Goal: Information Seeking & Learning: Get advice/opinions

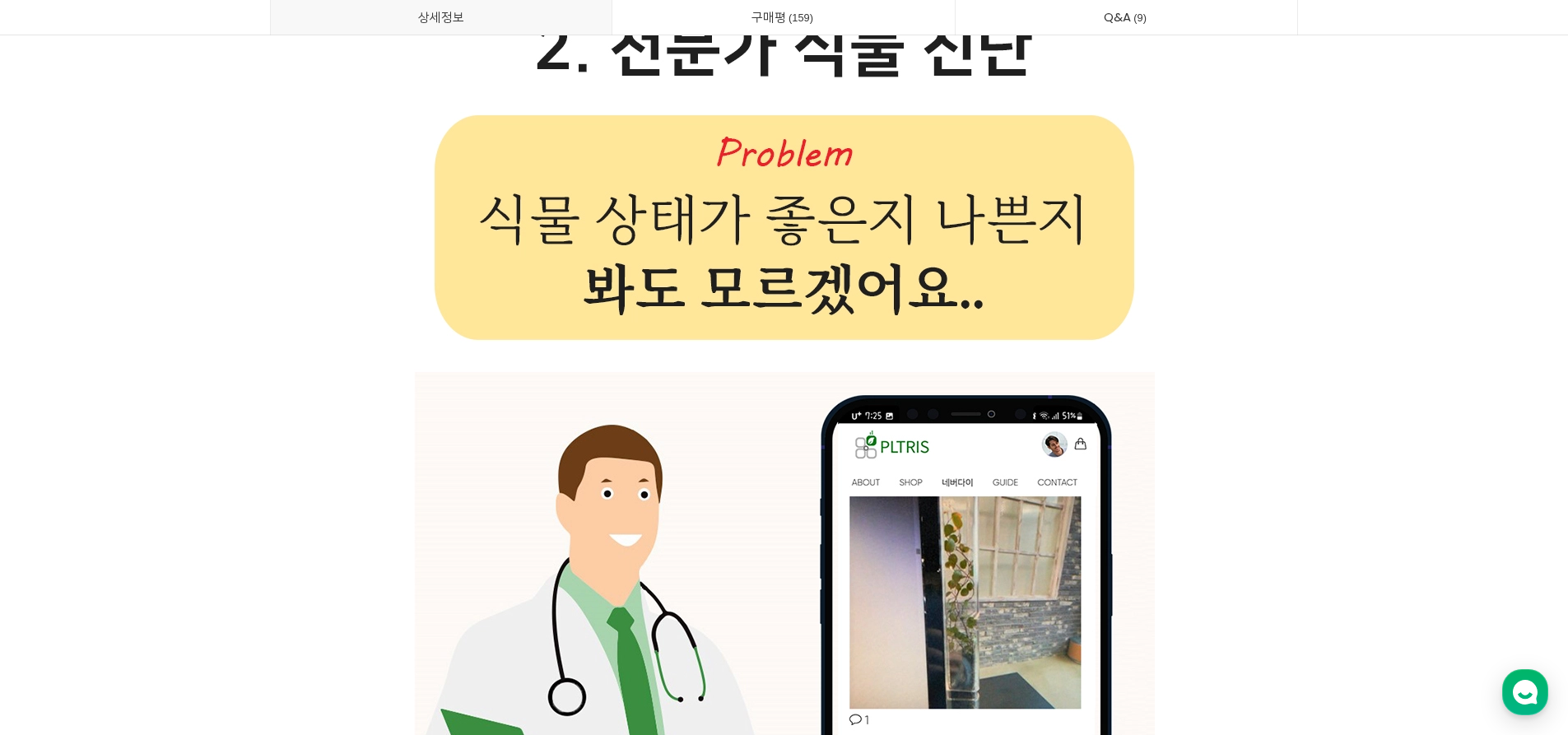
scroll to position [21236, 0]
drag, startPoint x: 870, startPoint y: 274, endPoint x: 282, endPoint y: 234, distance: 589.4
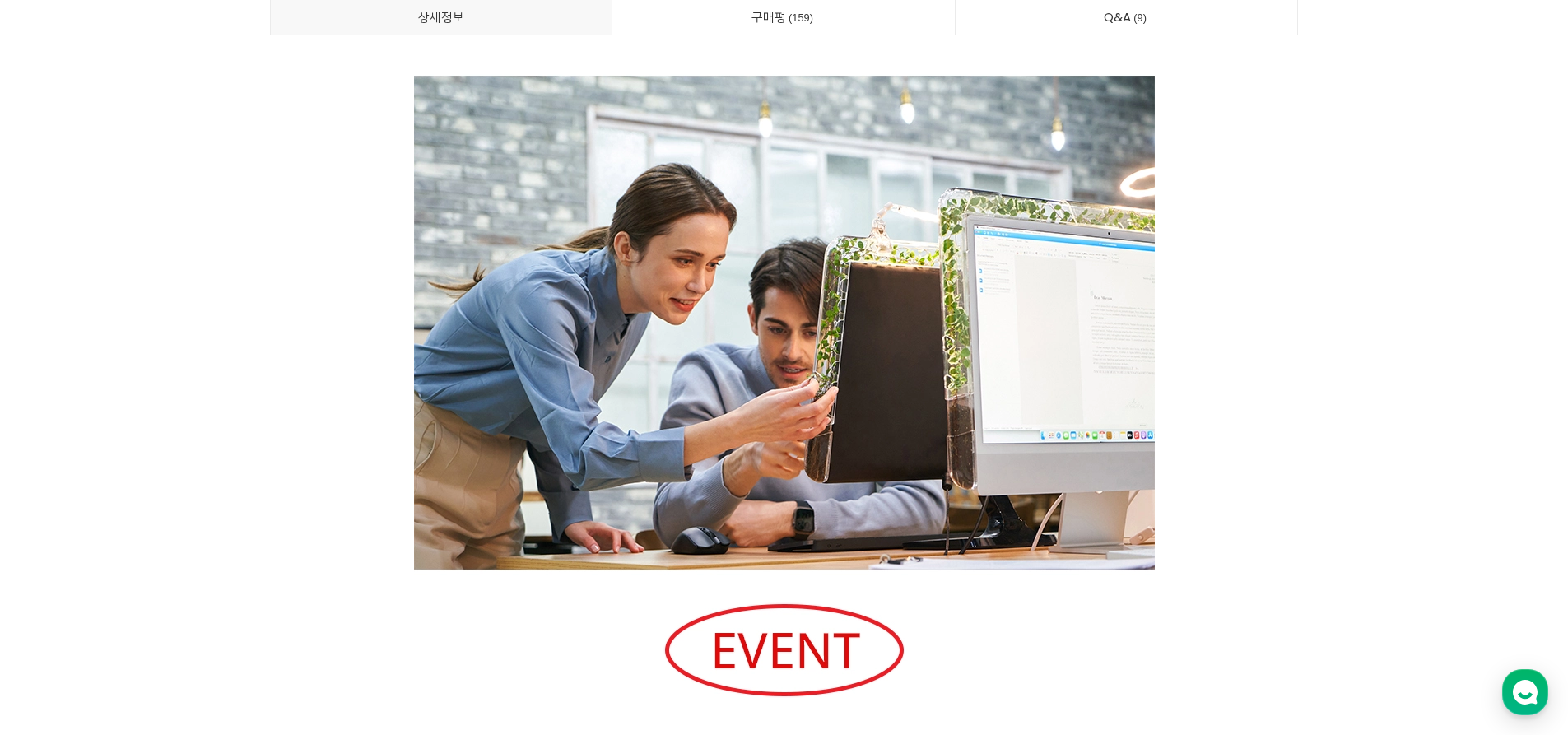
scroll to position [33583, 0]
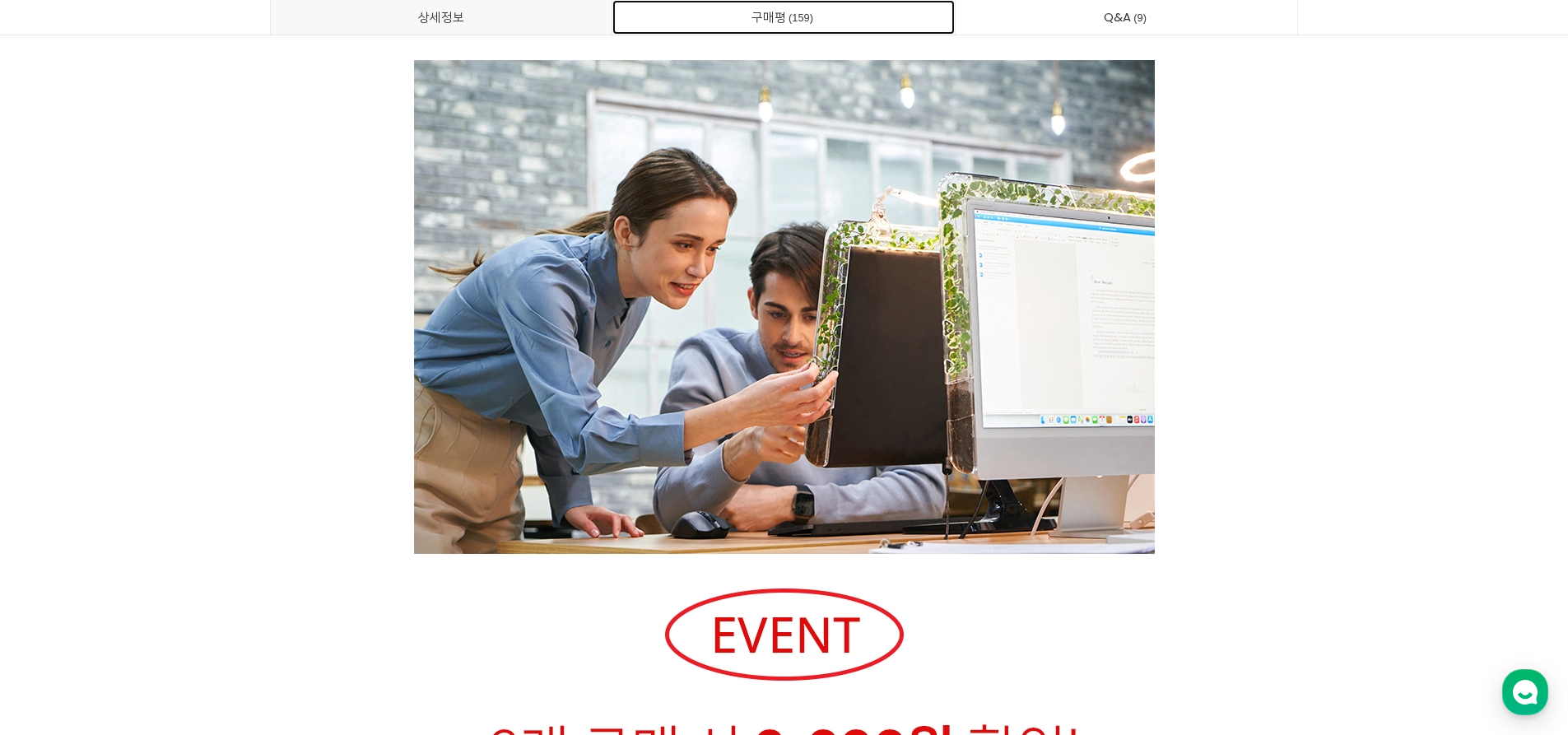
click at [677, 4] on link "구매평 159" at bounding box center [784, 17] width 342 height 35
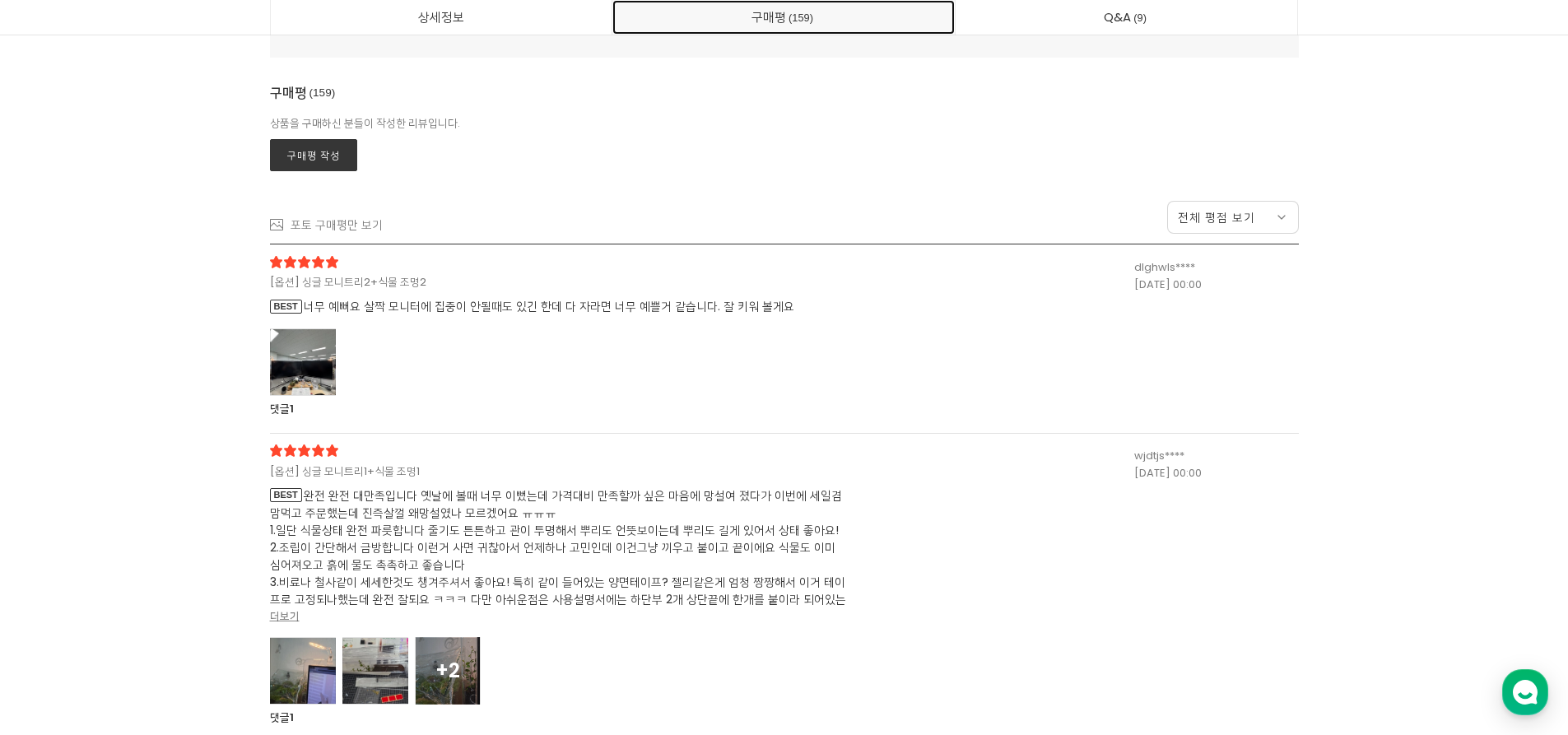
scroll to position [43328, 0]
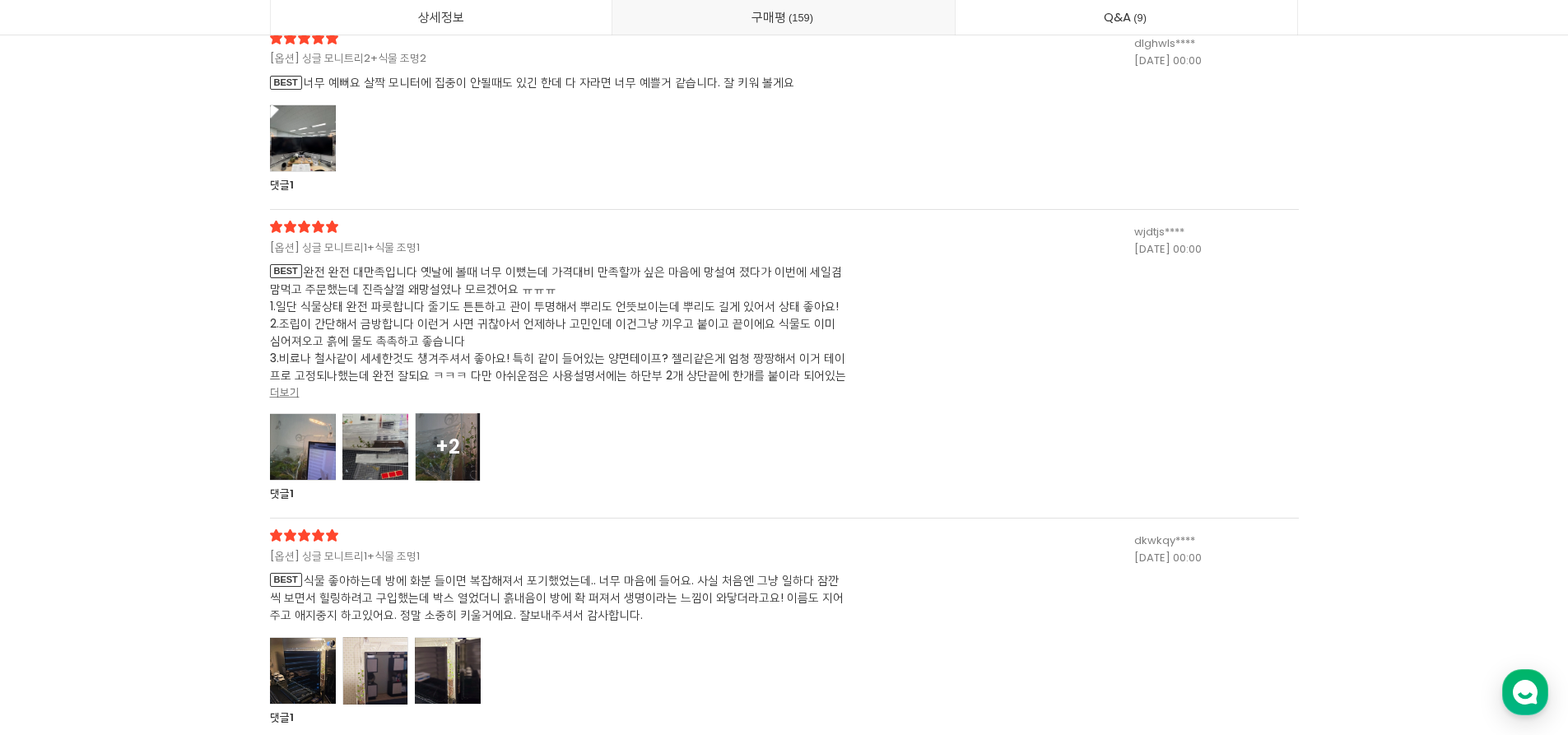
click at [316, 158] on div at bounding box center [303, 138] width 66 height 67
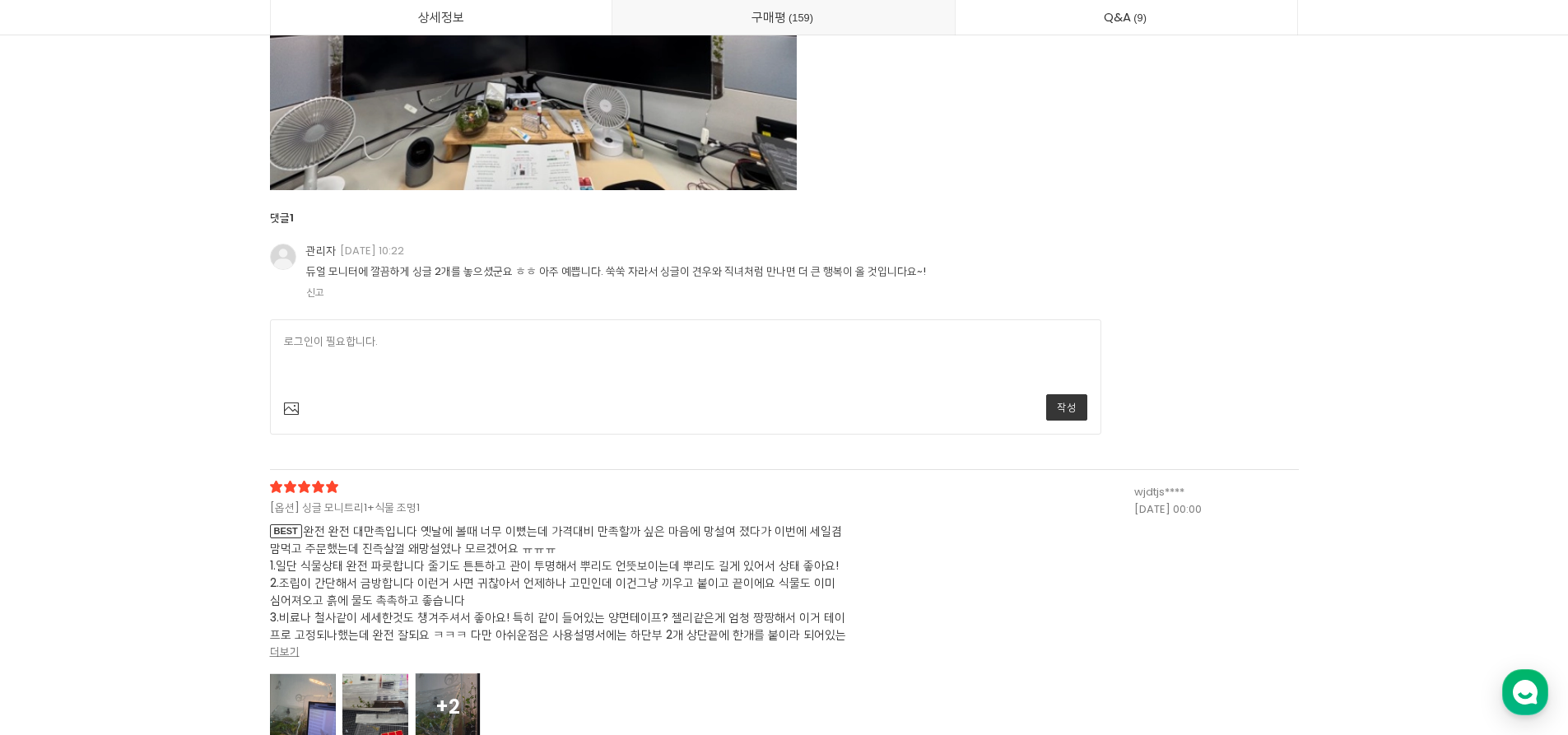
scroll to position [43904, 0]
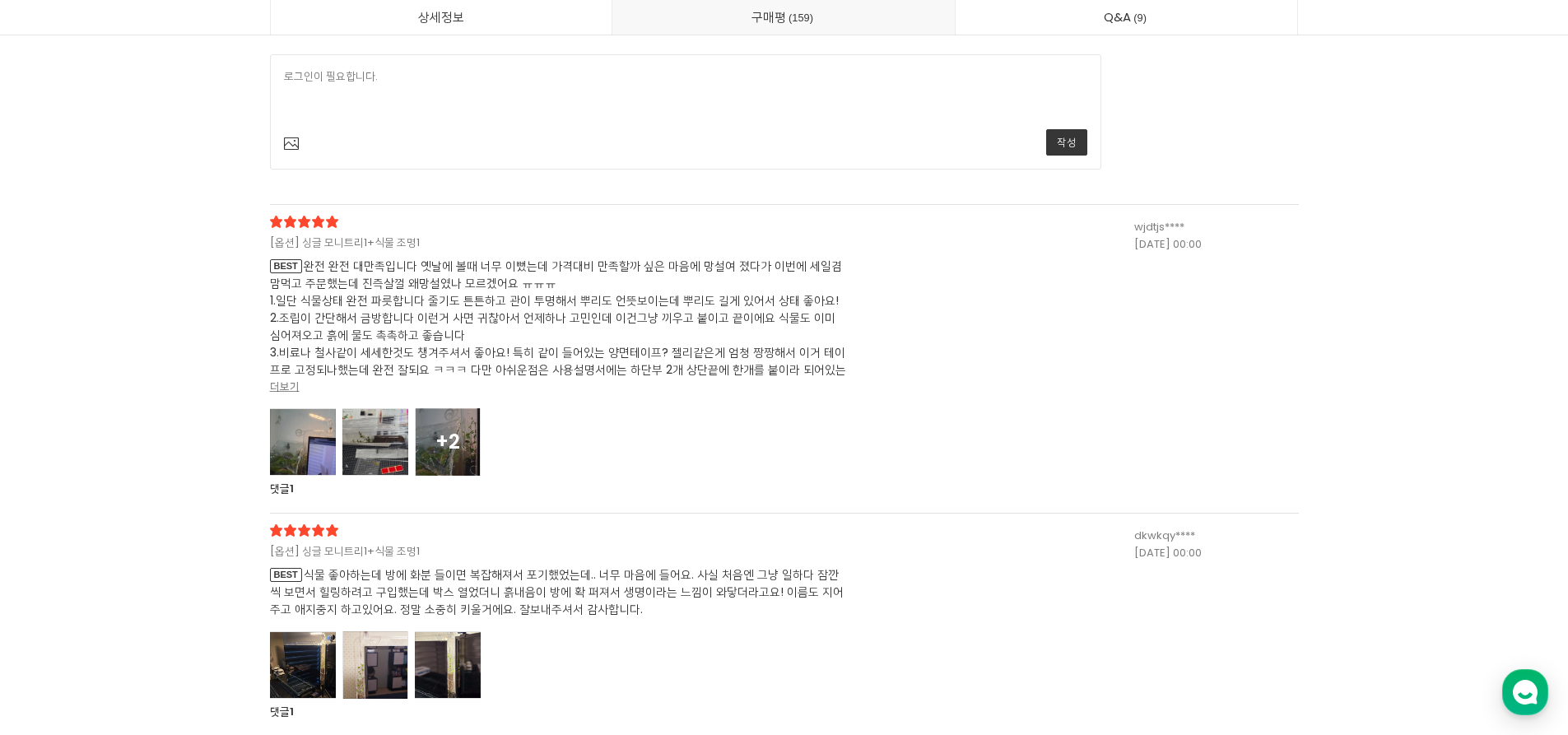
click at [370, 331] on span "BEST 완전 완전 대만족입니다 옛날에 볼때 너무 이뻤는데 가격대비 만족할까 싶은 마음에 망설여 졌다가 이번에 세일겸 맘먹고 주문했는데 진즉살…" at bounding box center [558, 318] width 576 height 121
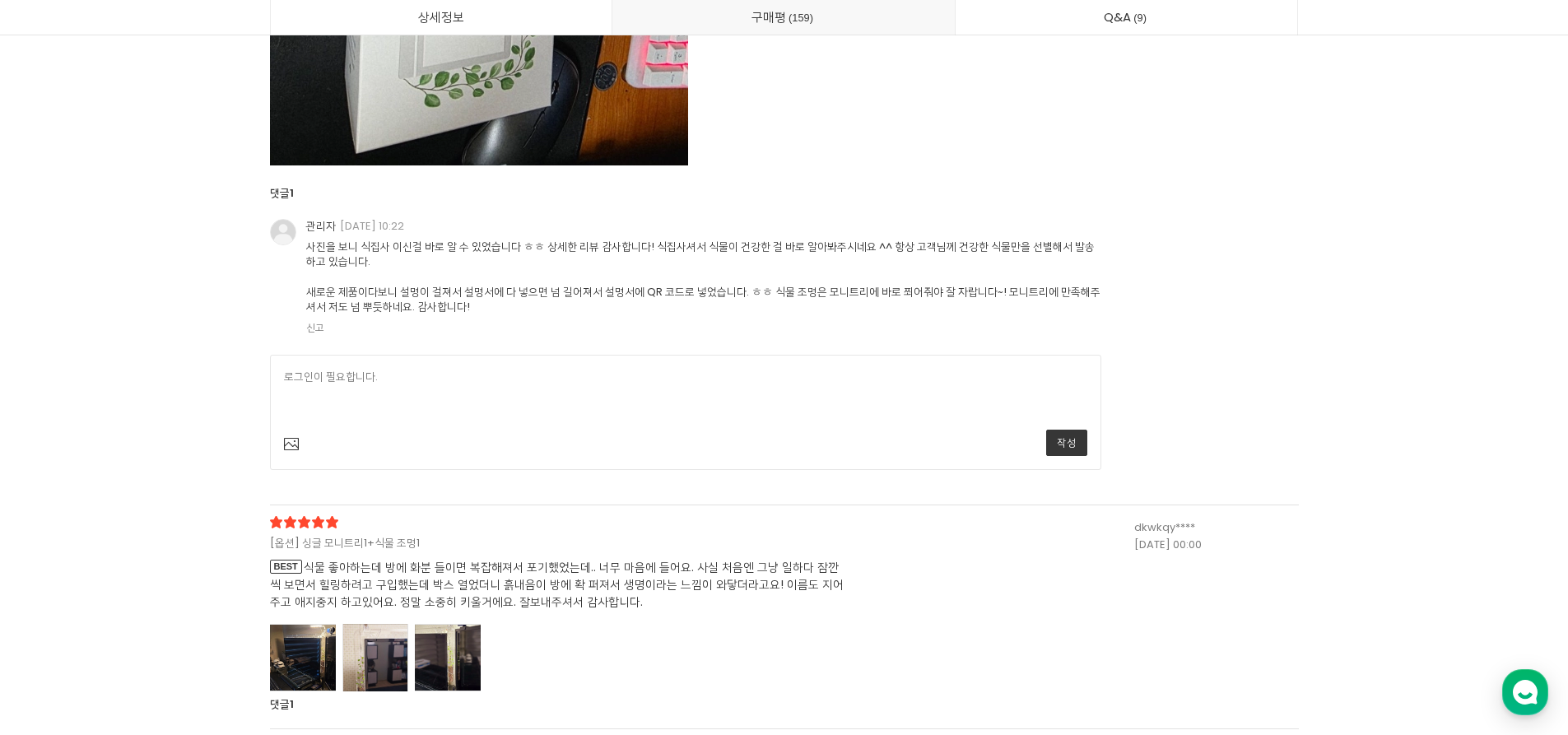
scroll to position [46785, 0]
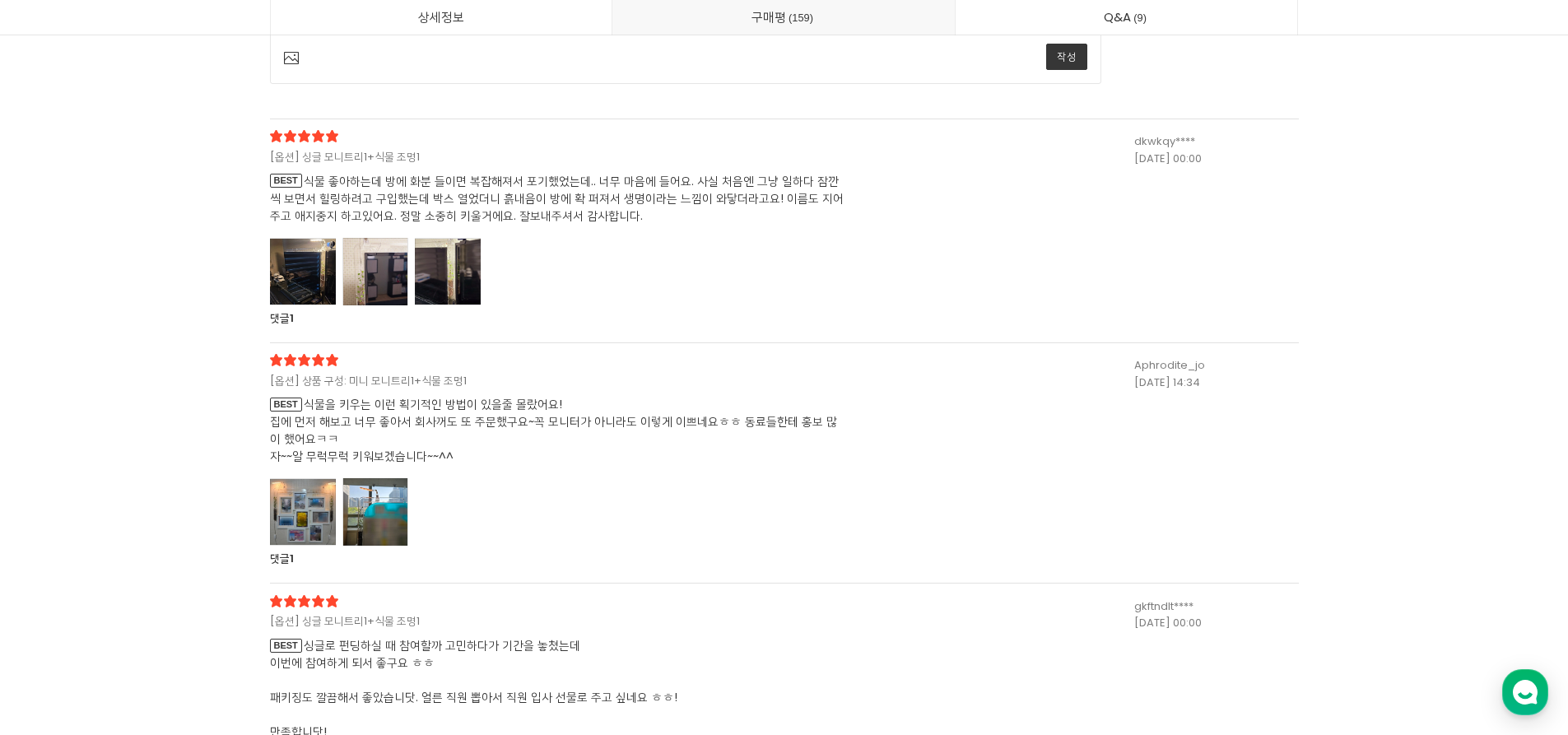
click at [434, 200] on span "BEST 식물 좋아하는데 방에 화분 들이면 복잡해져서 포기했었는데.. 너무 마음에 들어요. 사실 처음엔 그냥 일하다 잠깐씩 보면서 힐링하려고 …" at bounding box center [558, 199] width 576 height 51
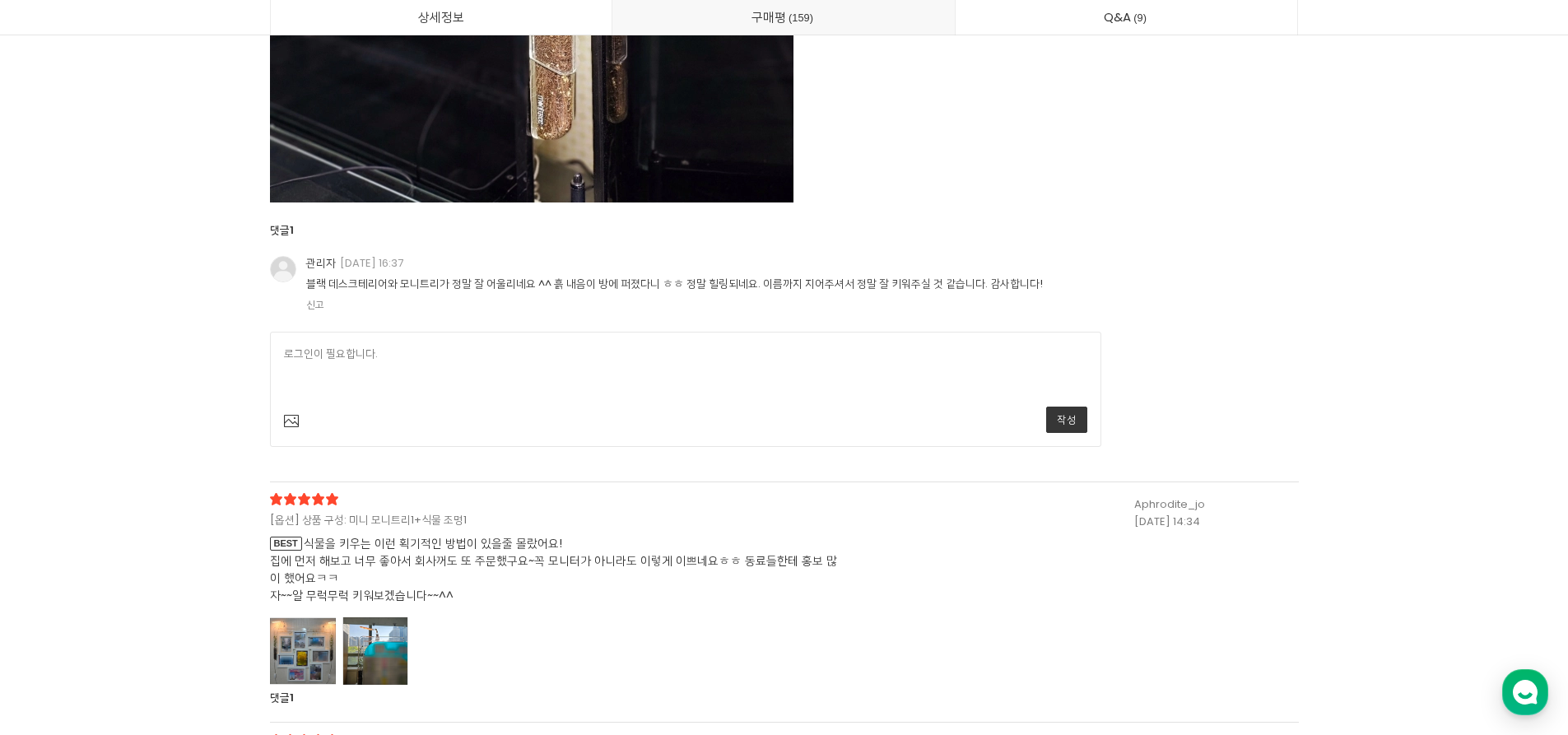
scroll to position [48760, 0]
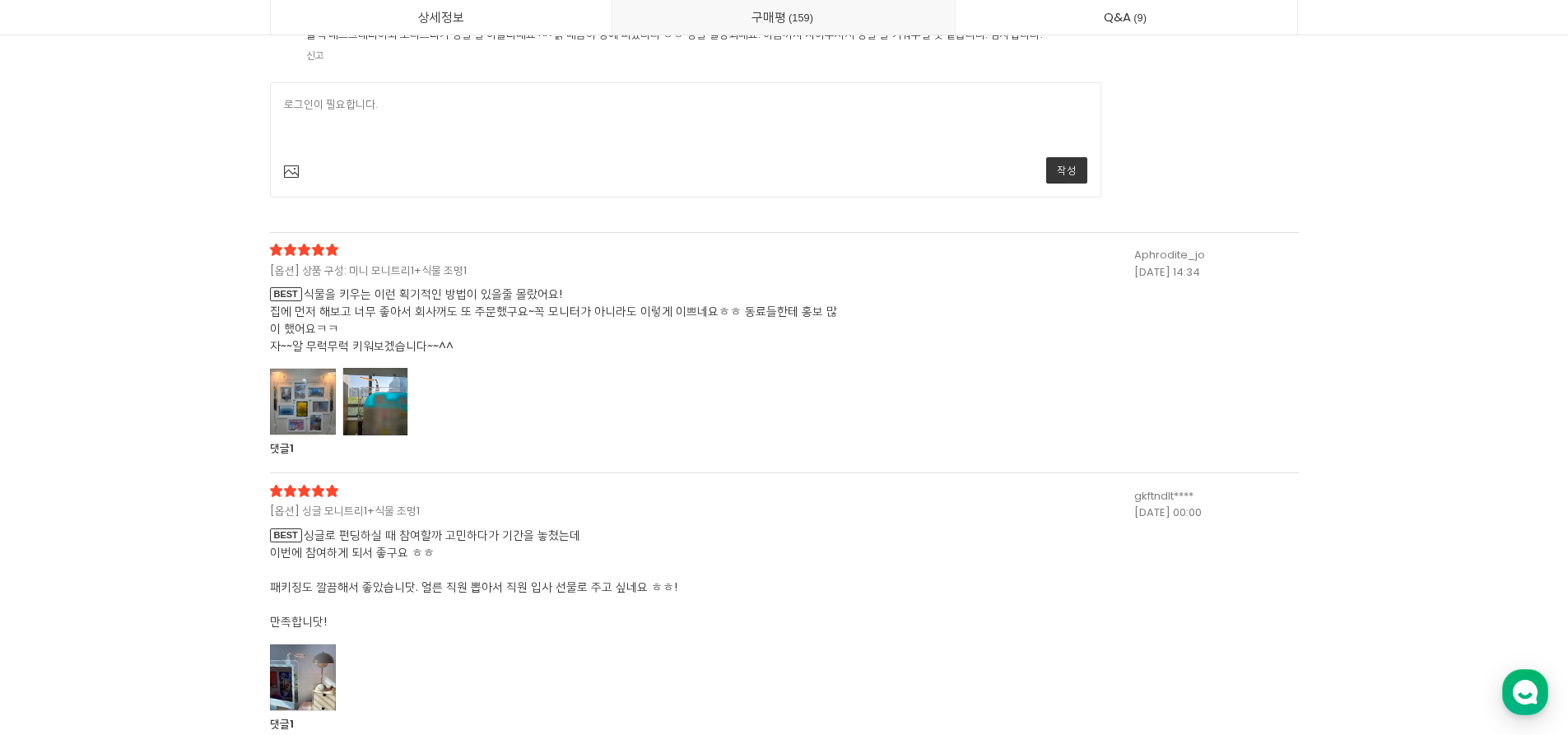
click at [475, 328] on span "BEST 식물을 키우는 이런 획기적인 방법이 있을줄 몰랐어요! 집에 먼저 해보고 너무 좋아서 회사꺼도 또 주문했구요~꼭 모니터가 아니라도 이렇…" at bounding box center [558, 320] width 576 height 69
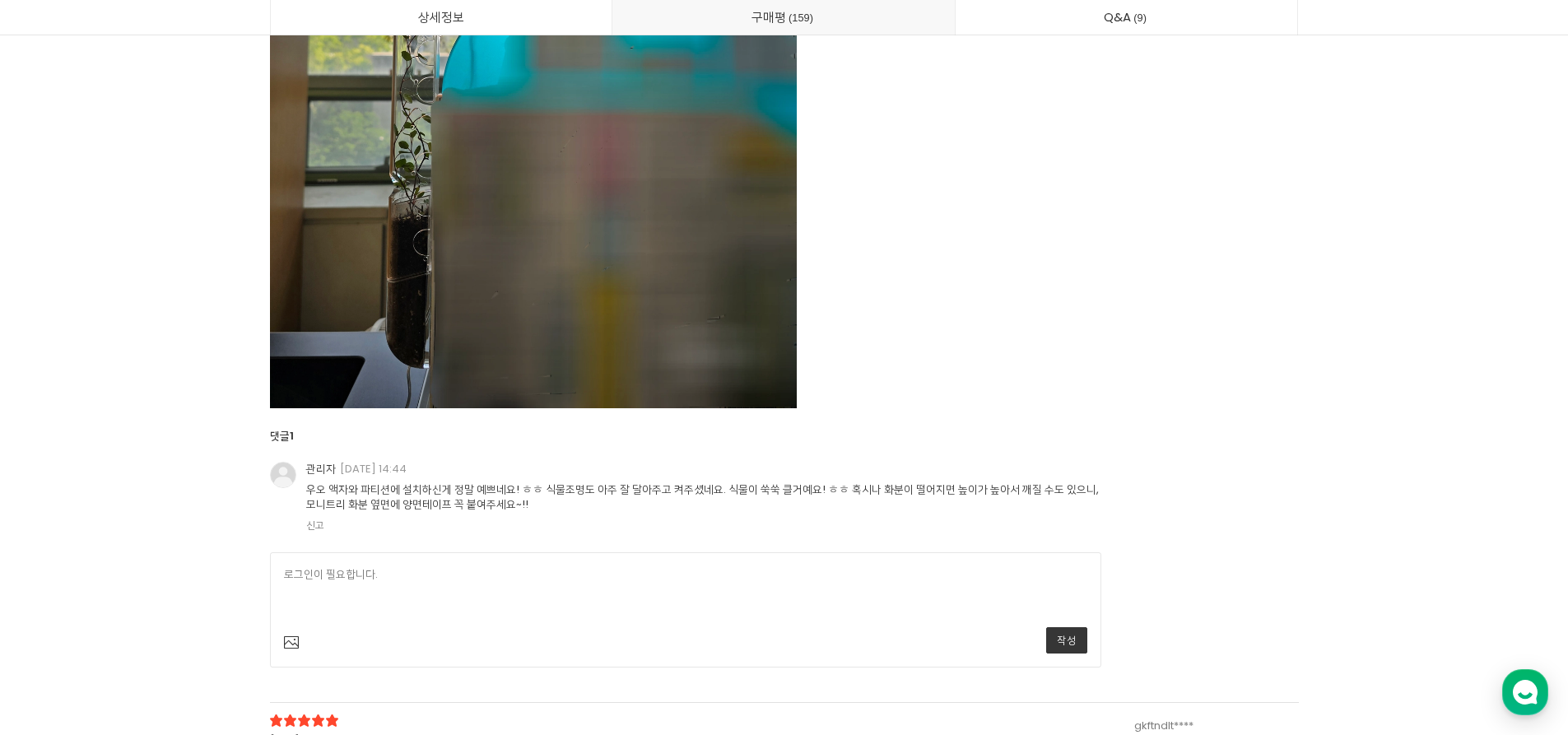
scroll to position [50242, 0]
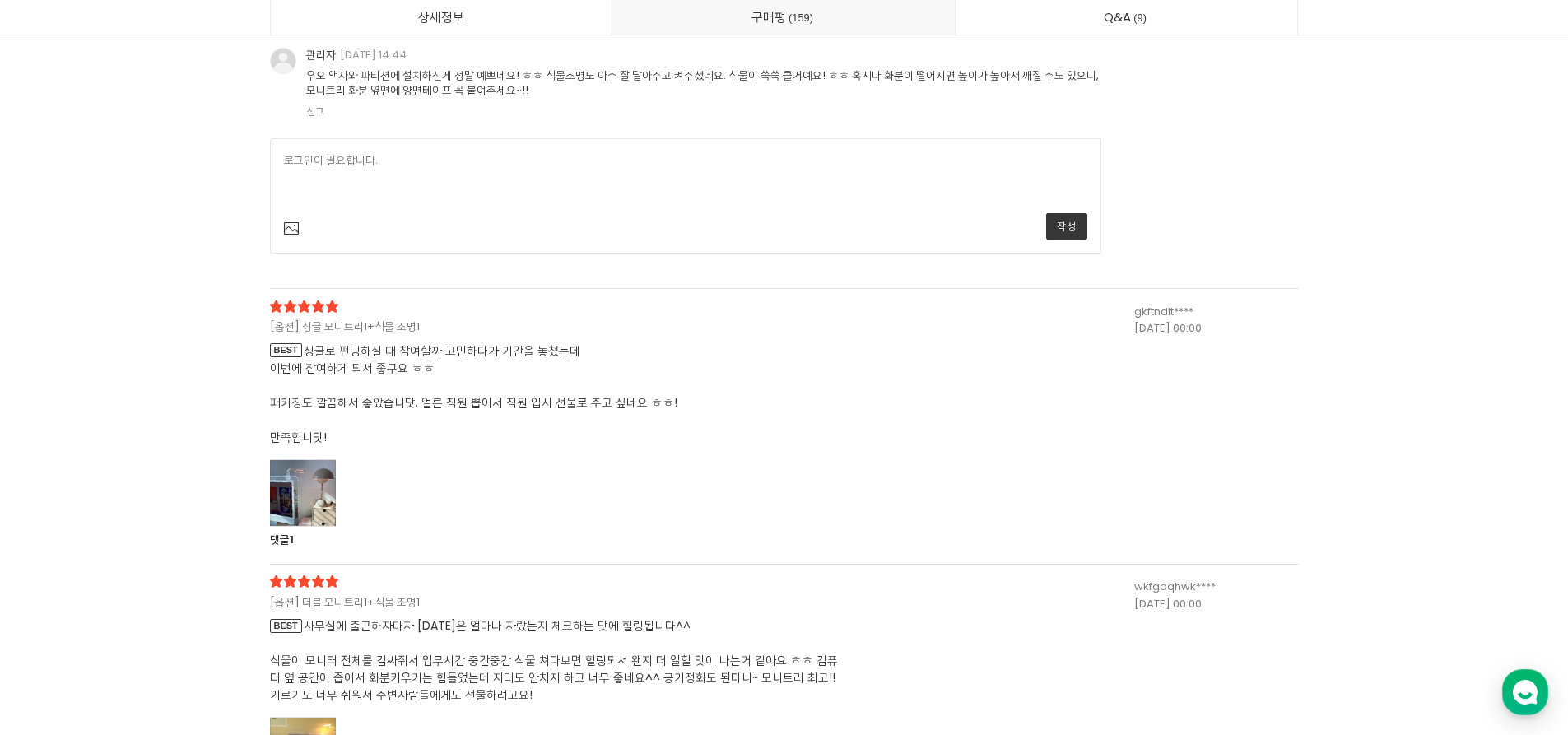
click at [479, 392] on span "BEST 싱글로 펀딩하실 때 참여할까 고민하다가 기간을 놓쳤는데 이번에 참여하게 되서 좋구요 ㅎㅎ 패키징도 깔끔해서 좋았습니닷. 얼른 직원 뽑…" at bounding box center [558, 394] width 576 height 104
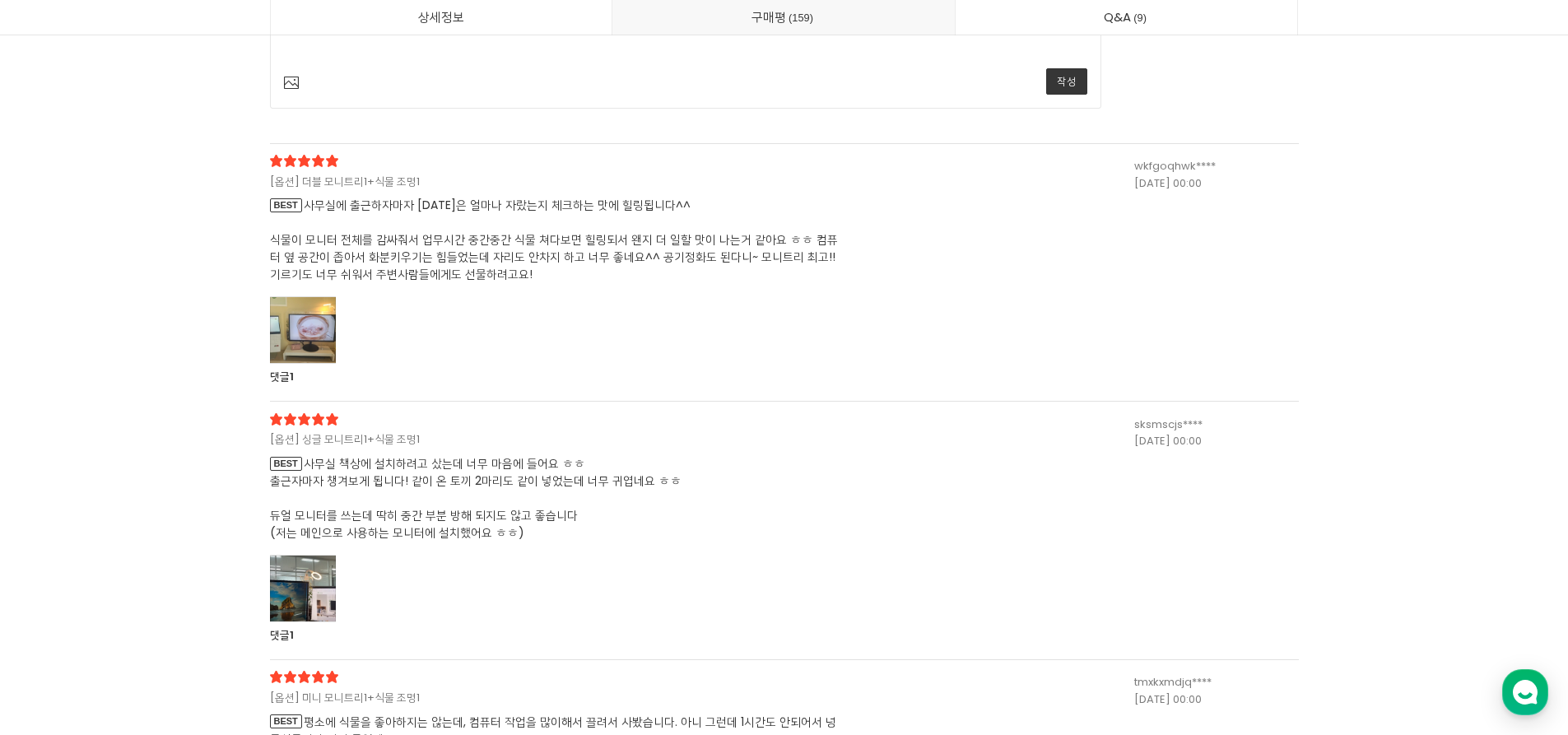
scroll to position [51229, 0]
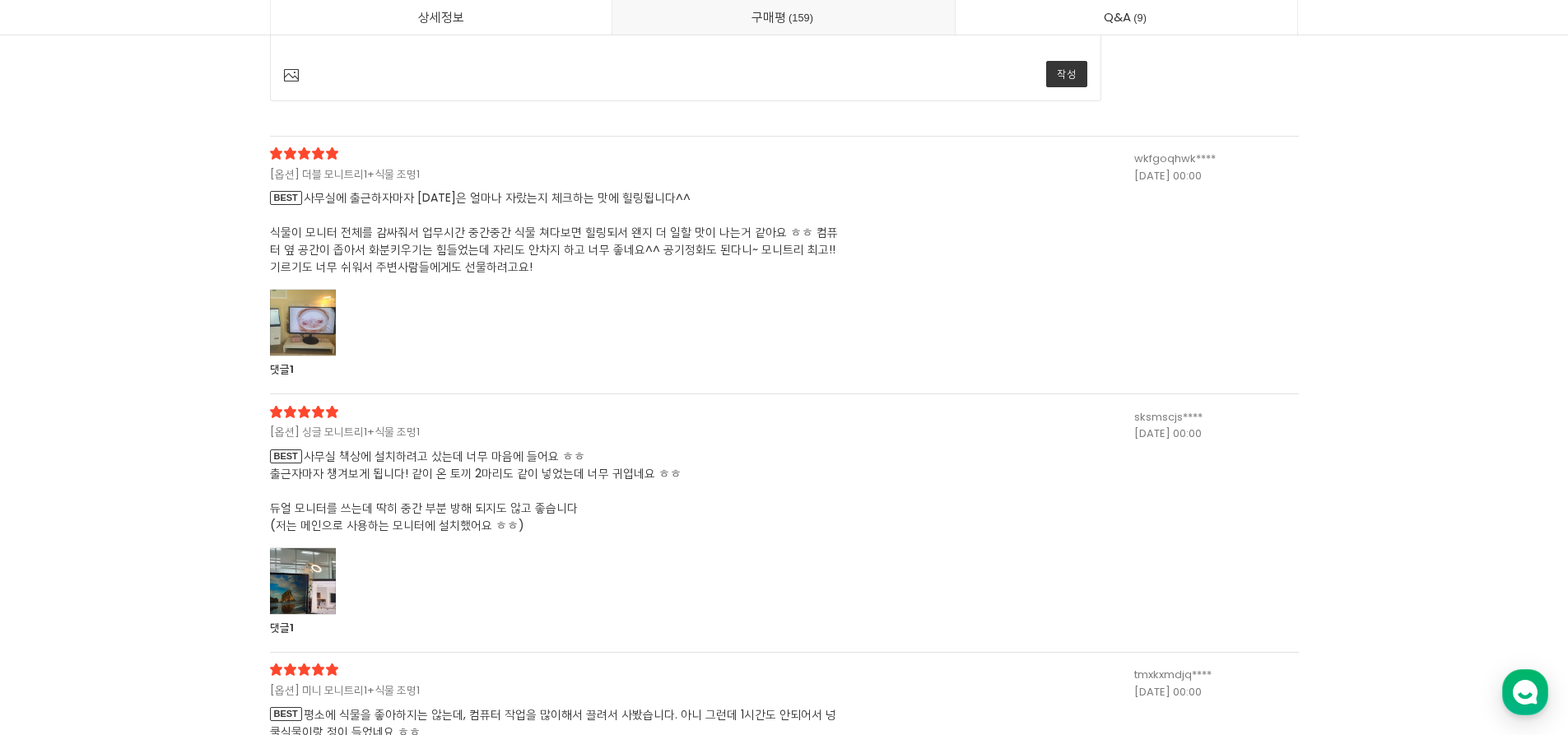
click at [374, 241] on span "BEST 사무실에 출근하자마자 [DATE]은 얼마나 자랐는지 체크하는 맛에 힐링됩니다^^ 식물이 모니터 전체를 감싸줘서 업무시간 중간중간 식물…" at bounding box center [558, 232] width 576 height 86
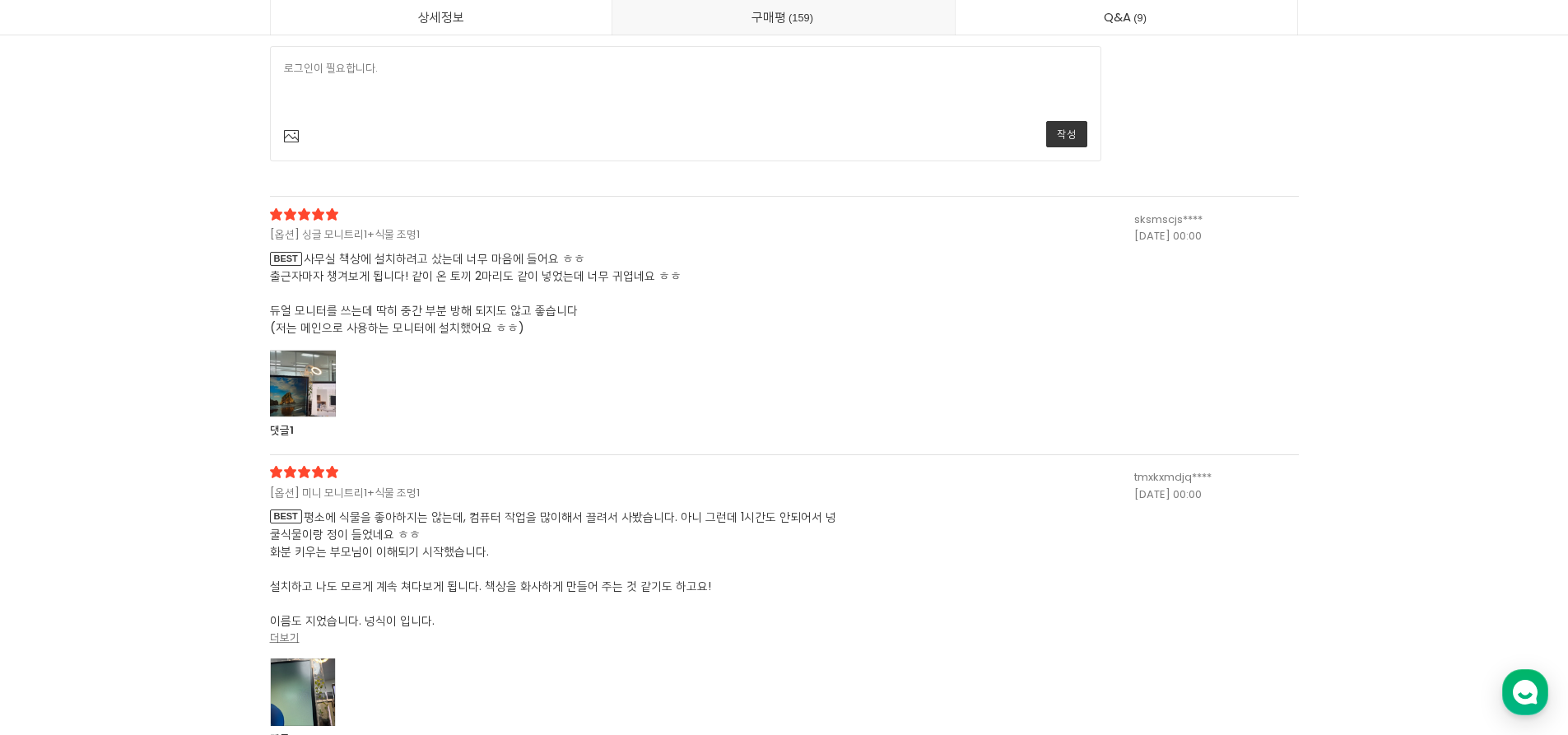
scroll to position [52053, 0]
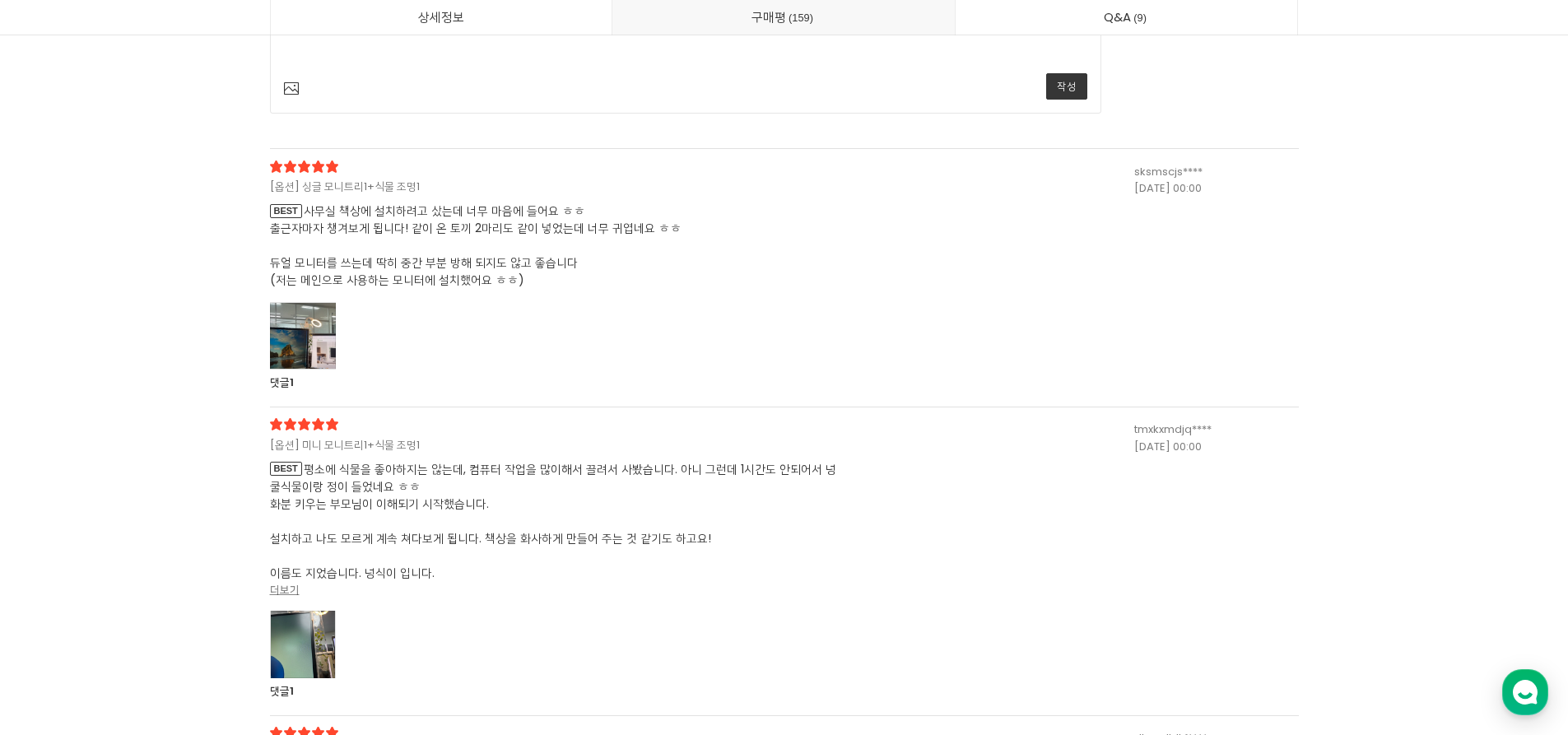
click at [382, 251] on span "BEST 사무실 책상에 설치하려고 샀는데 너무 마음에 들어요 ㅎㅎ 출근자마자 챙겨보게 됩니다! 같이 온 토끼 2마리도 같이 넣었는데 너무 귀엽…" at bounding box center [558, 245] width 576 height 86
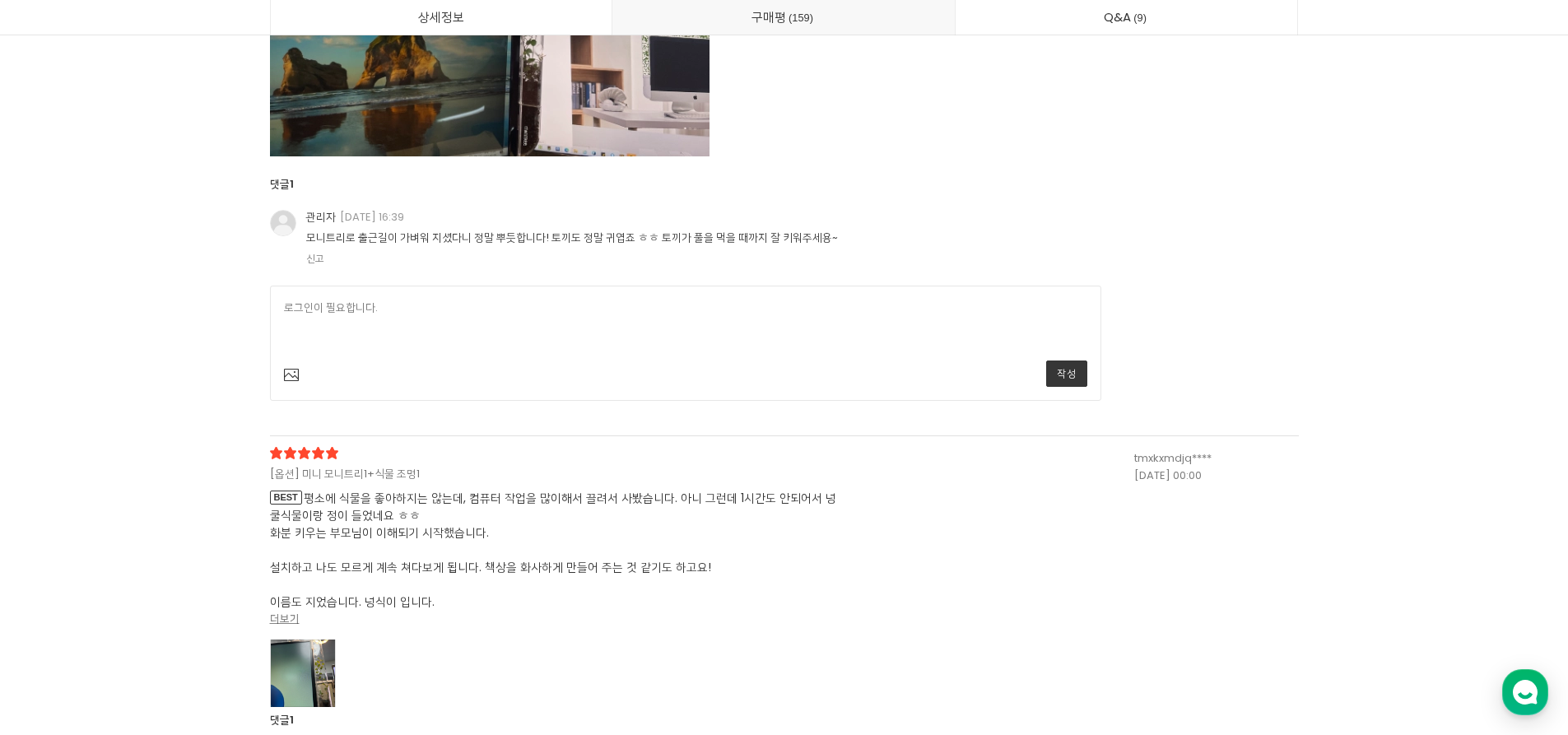
scroll to position [52793, 0]
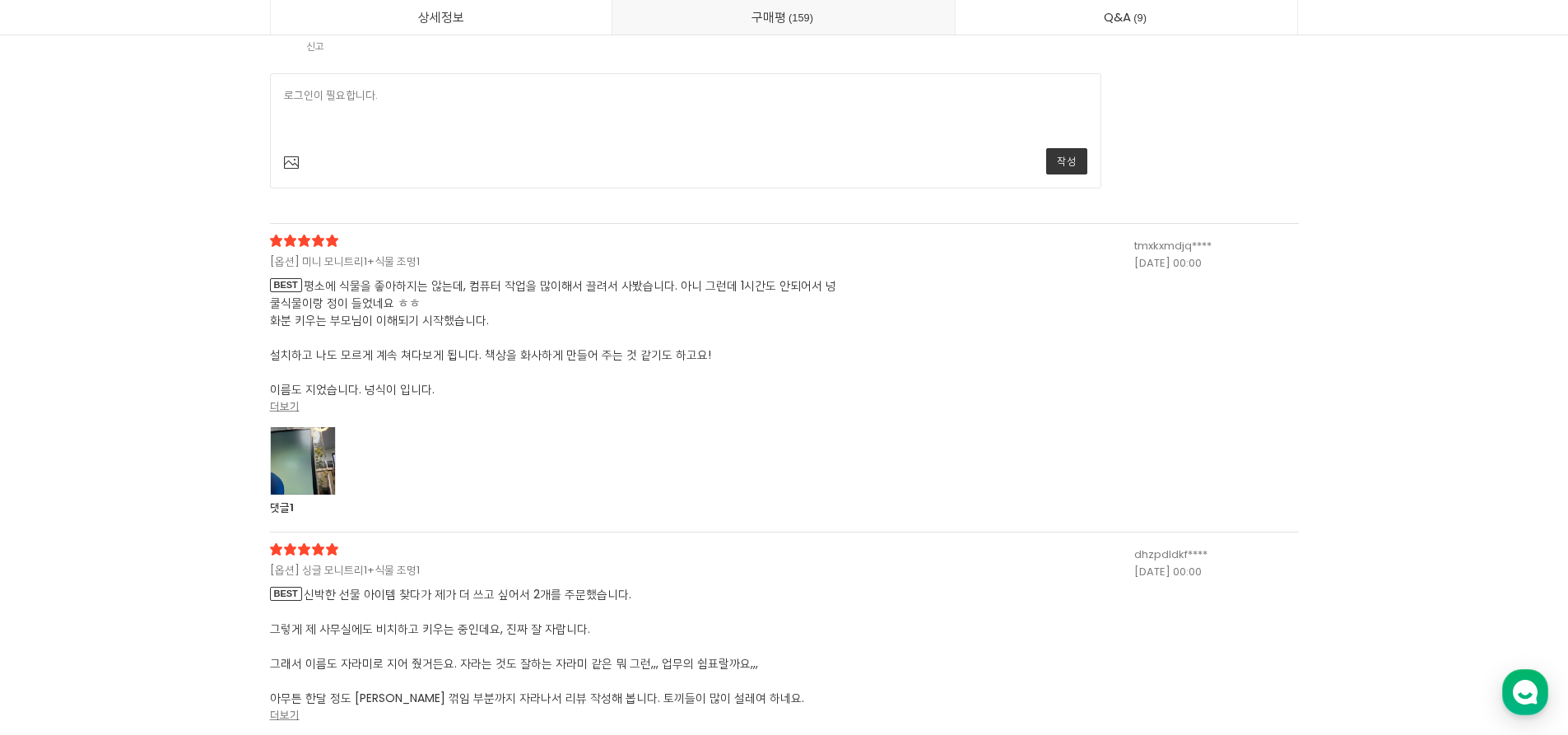
click at [461, 350] on span "BEST 평소에 식물을 좋아하지는 않는데, 컴퓨터 작업을 많이해서 끌려서 사봤습니다. 아니 그런데 1시간도 안되어서 넝쿨식물이랑 정이 들었네요…" at bounding box center [558, 338] width 576 height 121
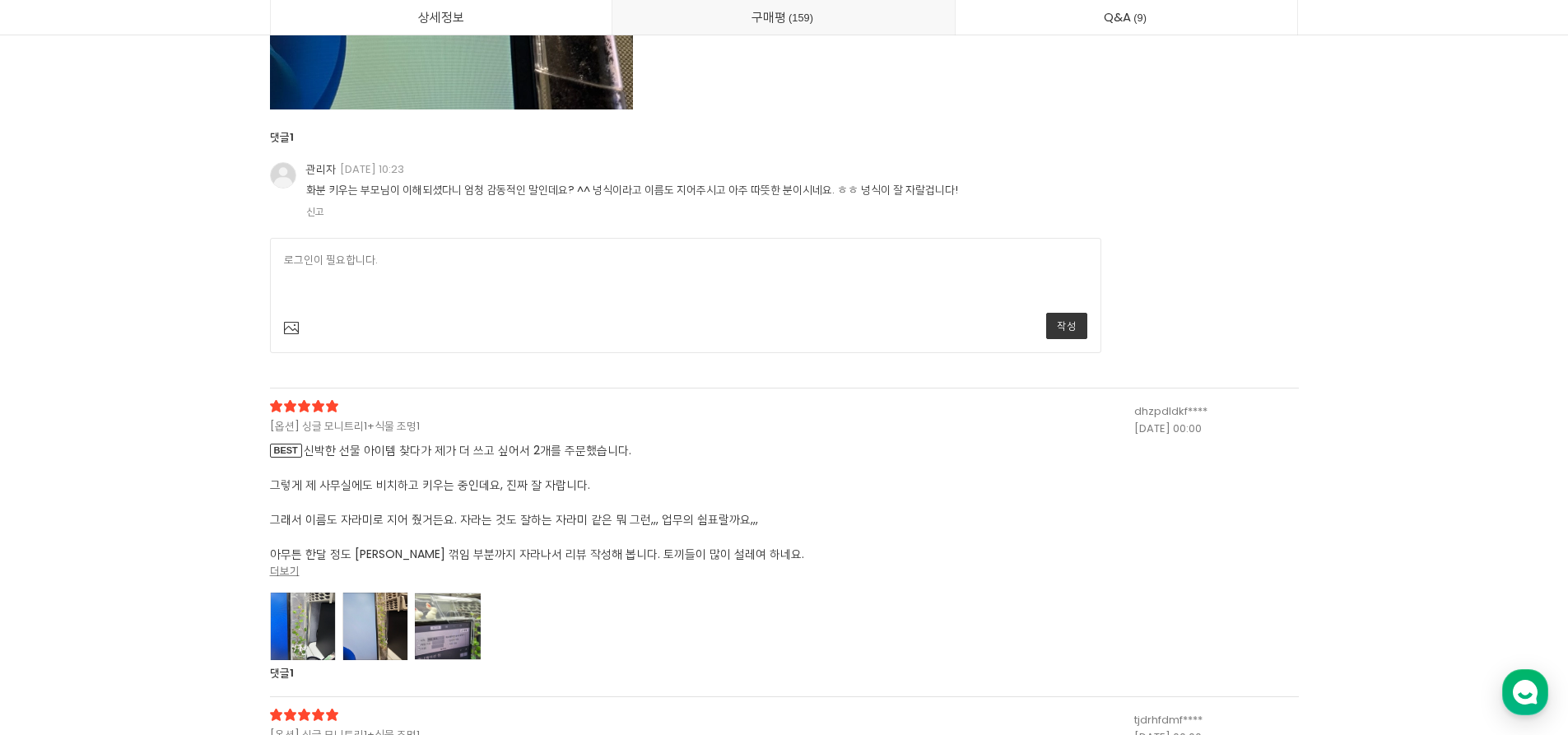
click at [473, 469] on span "BEST 신박한 선물 아이템 찾다가 제가 더 쓰고 싶어서 2개를 주문했습니다. 그렇게 제 사무실에도 비치하고 키우는 중인데요, 진짜 잘 자랍니…" at bounding box center [558, 503] width 576 height 121
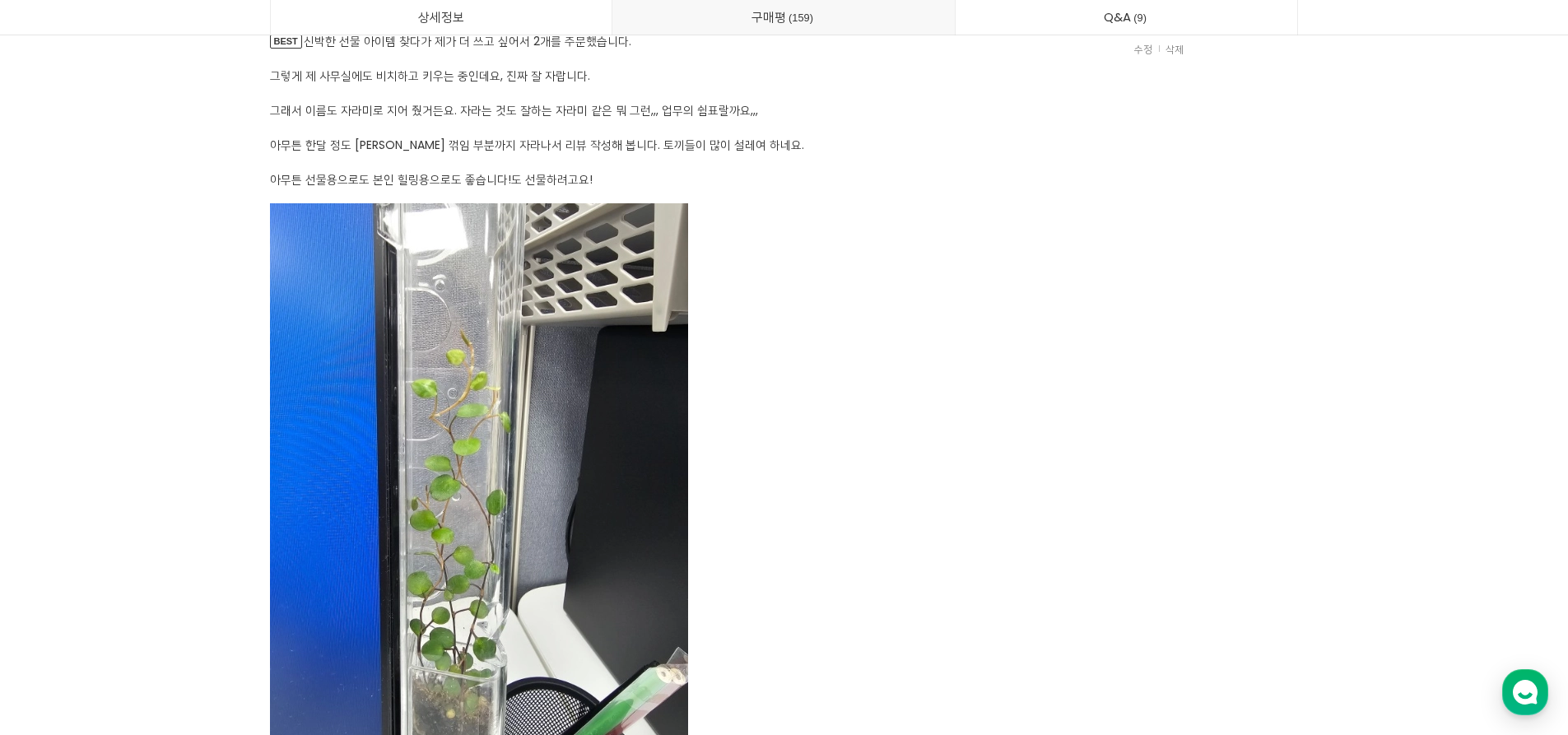
scroll to position [54110, 0]
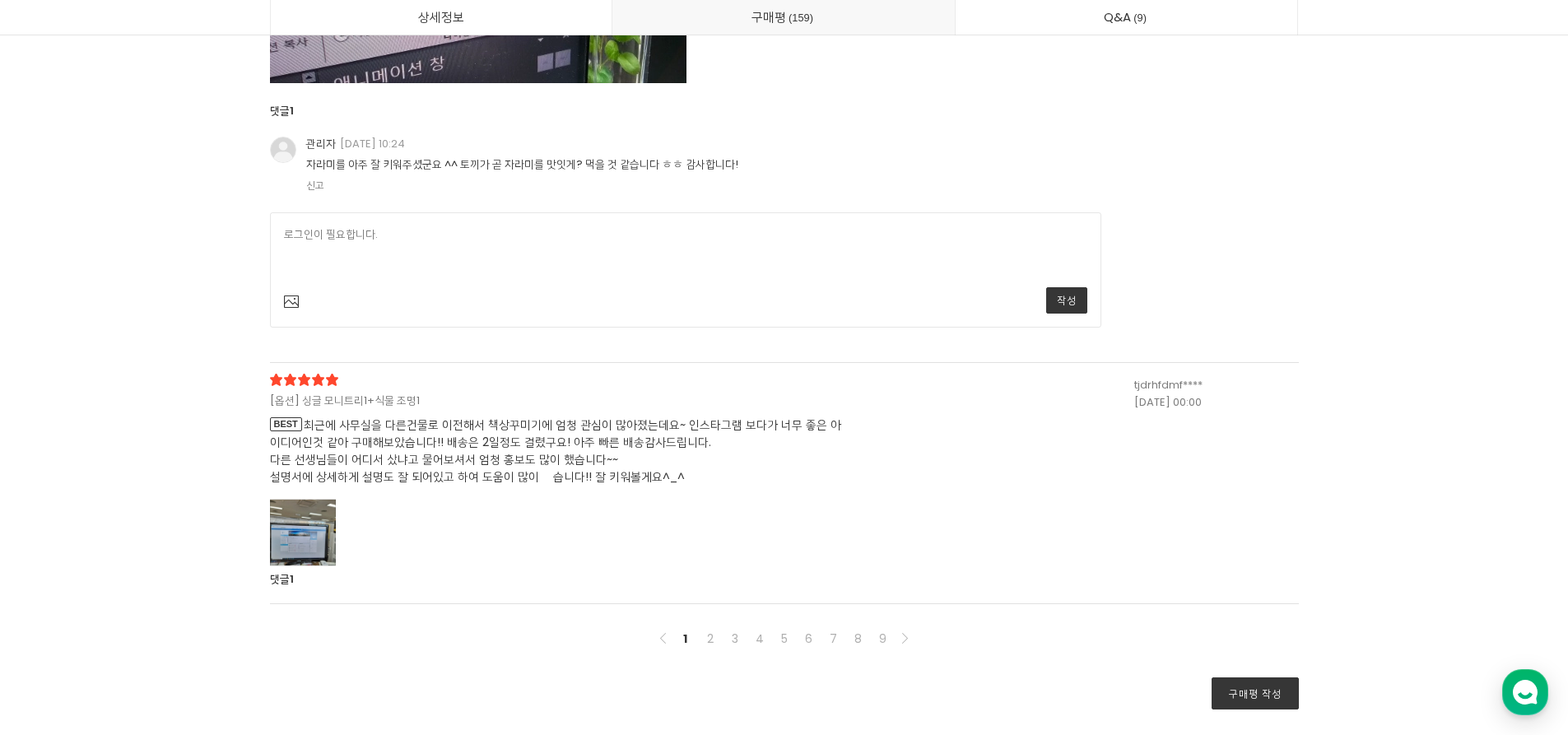
click at [488, 455] on span "BEST 최근에 사무실을 다른건물로 이전해서 책상꾸미기에 엄청 관심이 많아졌는데요~ 인스타그램 보다가 너무 좋은 아이디어인것 같아 구매해보았습…" at bounding box center [558, 451] width 576 height 69
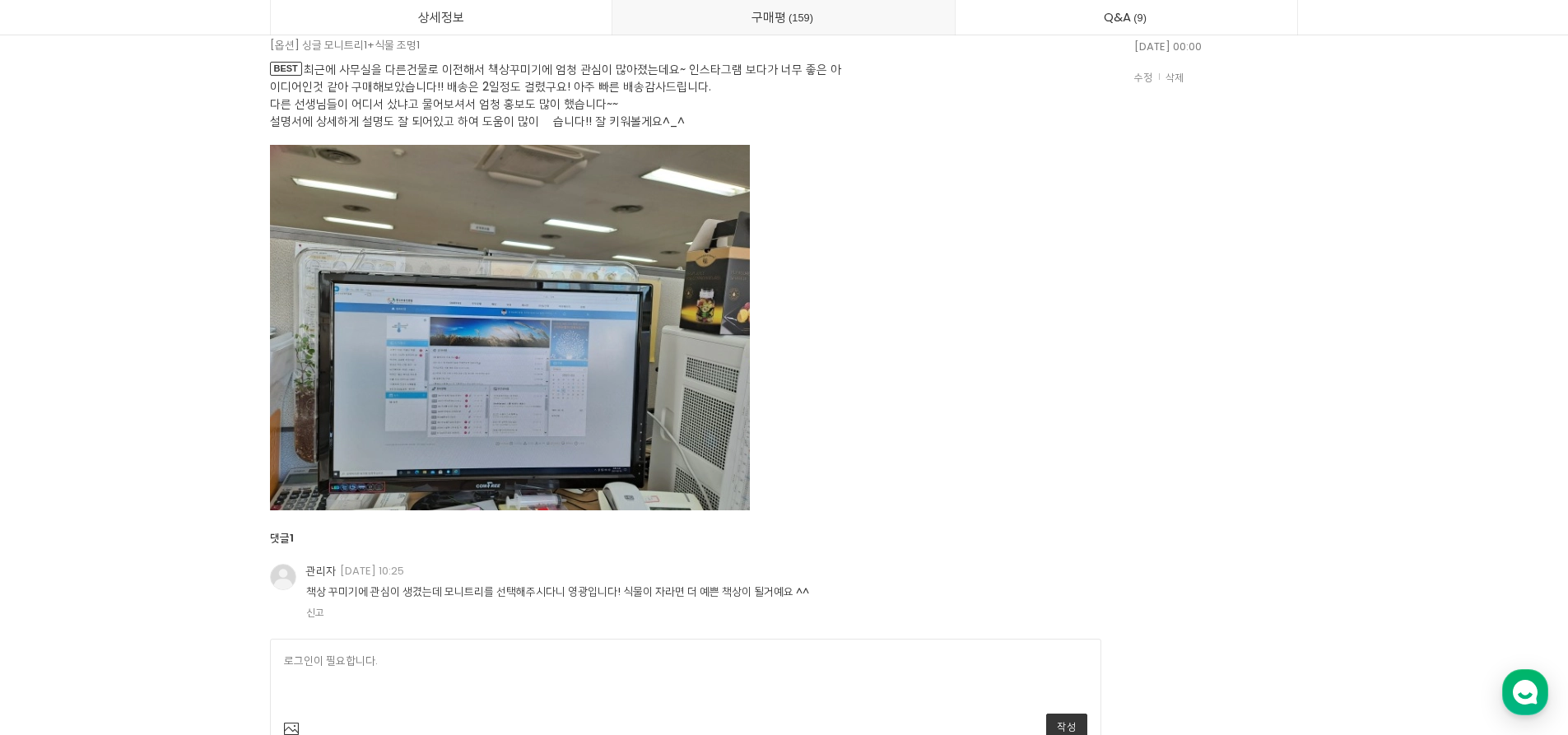
scroll to position [55921, 0]
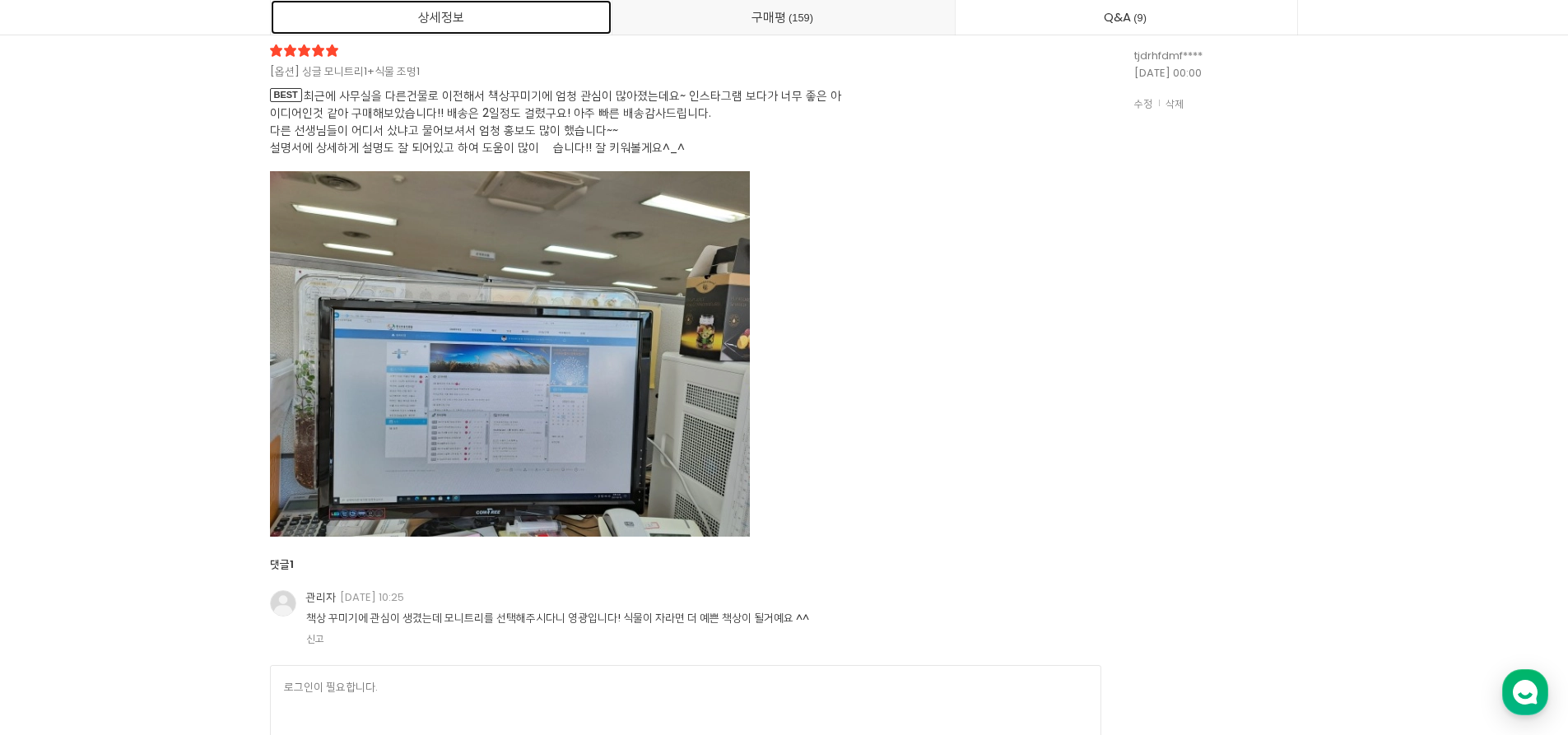
click at [539, 12] on link "상세정보" at bounding box center [441, 17] width 341 height 35
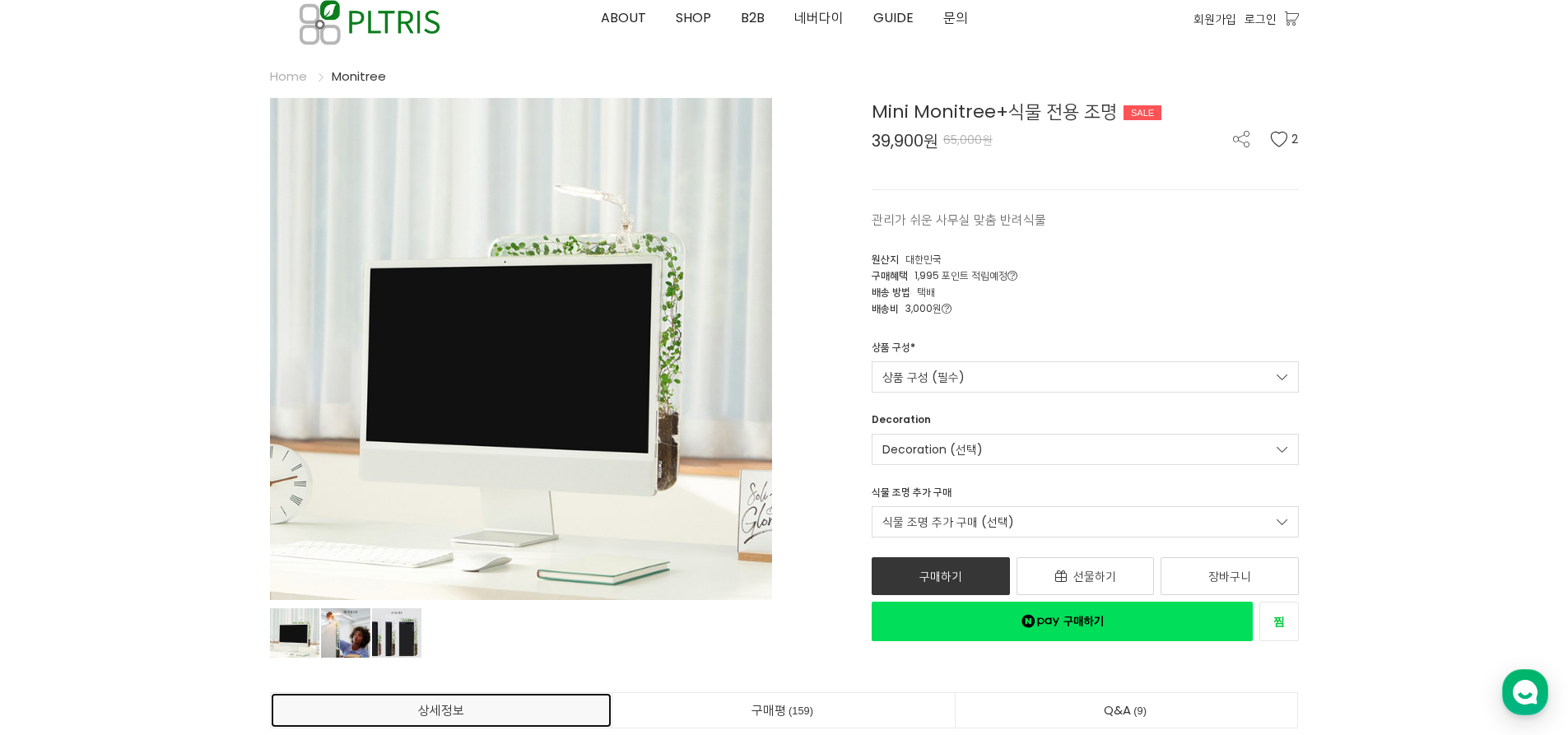
scroll to position [82, 0]
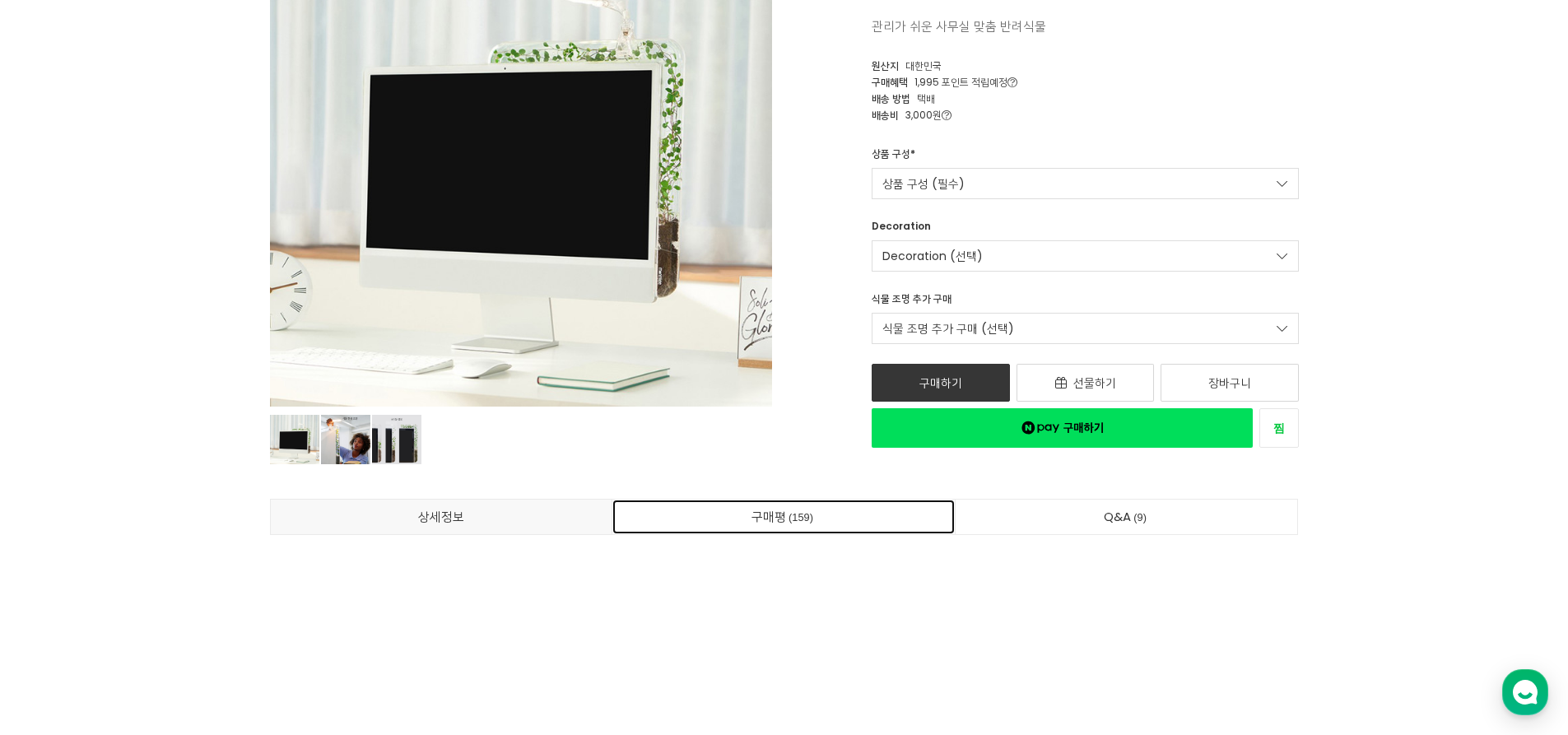
click at [795, 533] on link "구매평 159" at bounding box center [784, 517] width 342 height 35
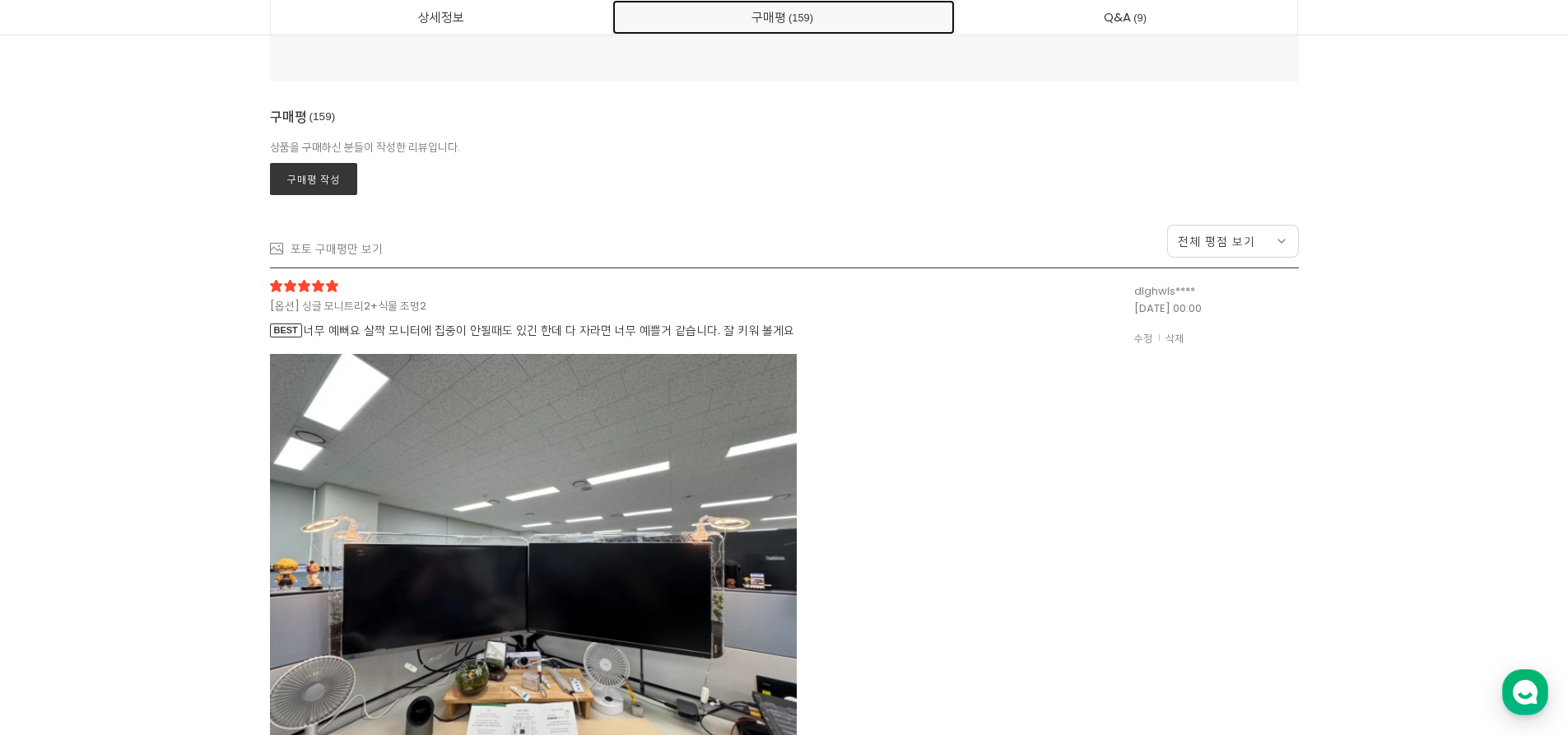
scroll to position [42503, 0]
